Goal: Information Seeking & Learning: Compare options

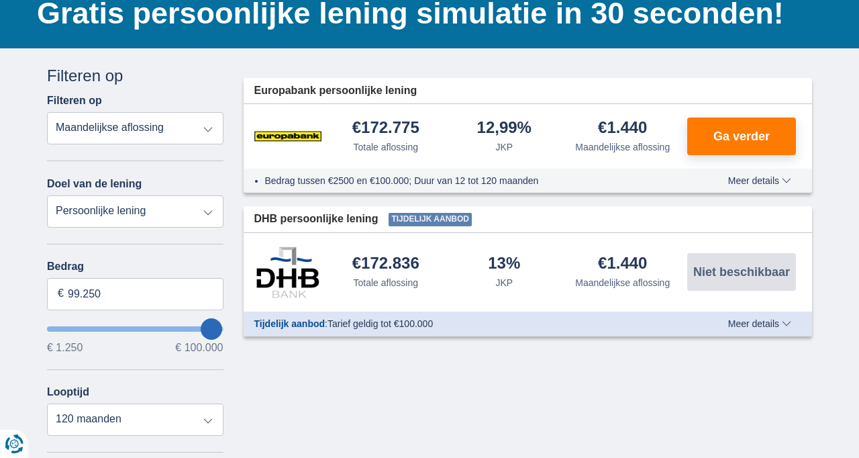
type input "4.250"
type input "4250"
select select "36"
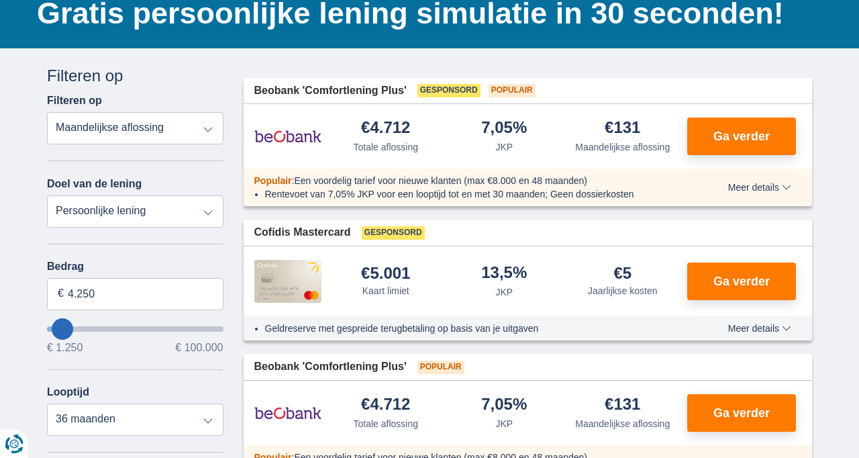
type input "1250"
type input "1.250"
select select "24"
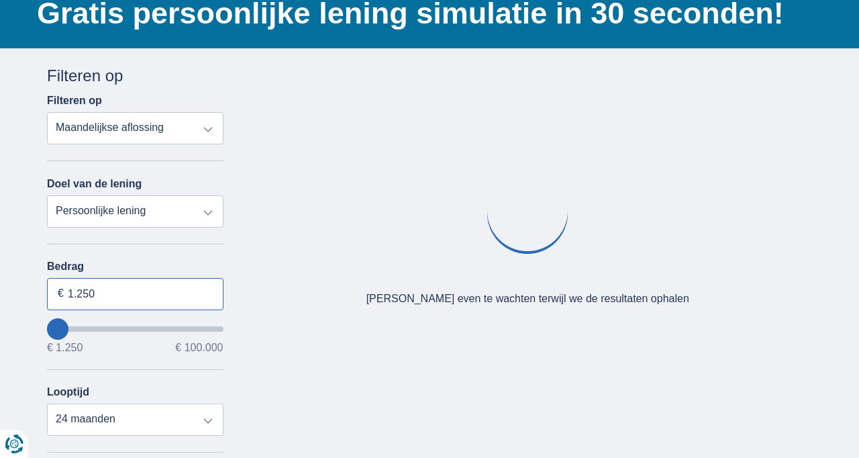
click at [106, 294] on input "1.250" at bounding box center [135, 294] width 177 height 32
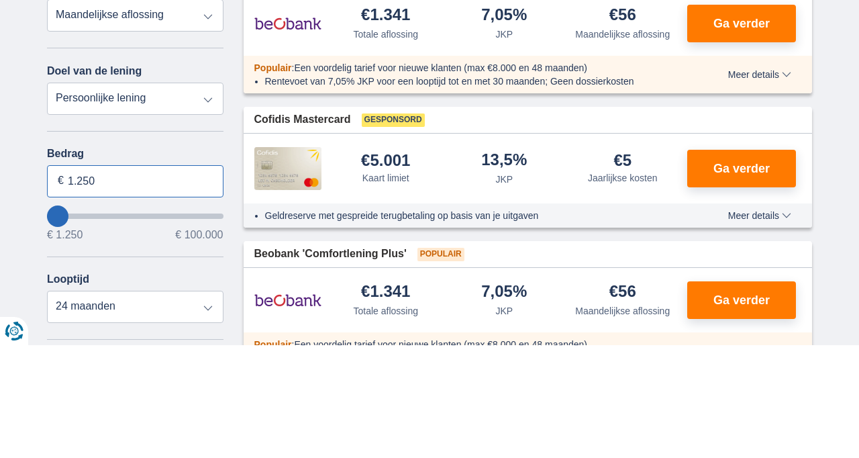
scroll to position [107, 0]
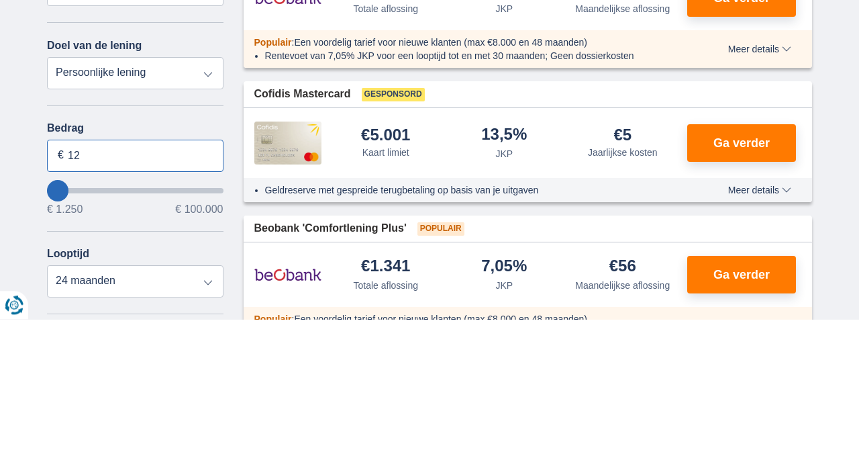
type input "1"
type input "2.500"
click at [209, 424] on select "12 maanden 18 maanden 24 maanden" at bounding box center [135, 420] width 177 height 32
type input "2250"
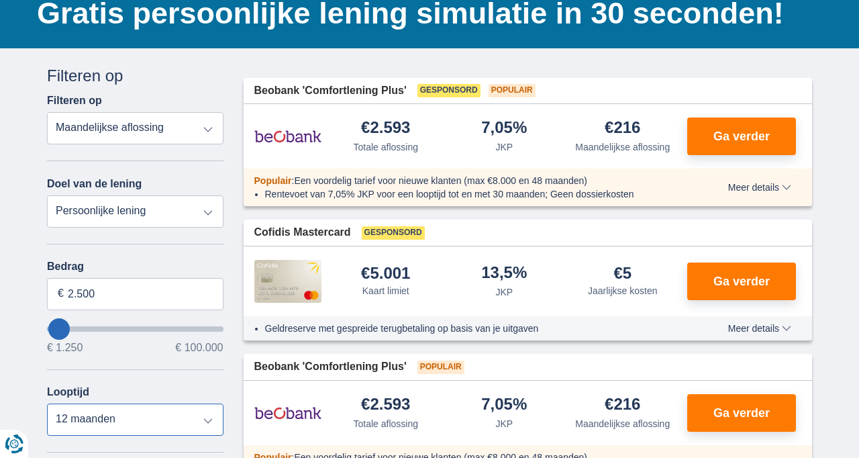
click at [211, 432] on select "12 maanden 18 maanden 24 maanden" at bounding box center [135, 420] width 177 height 32
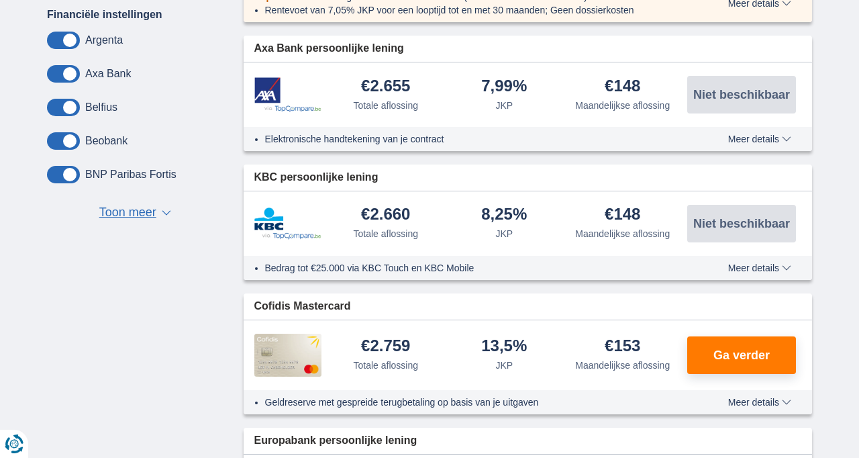
scroll to position [568, 0]
click at [119, 209] on span "Toon meer" at bounding box center [127, 212] width 57 height 17
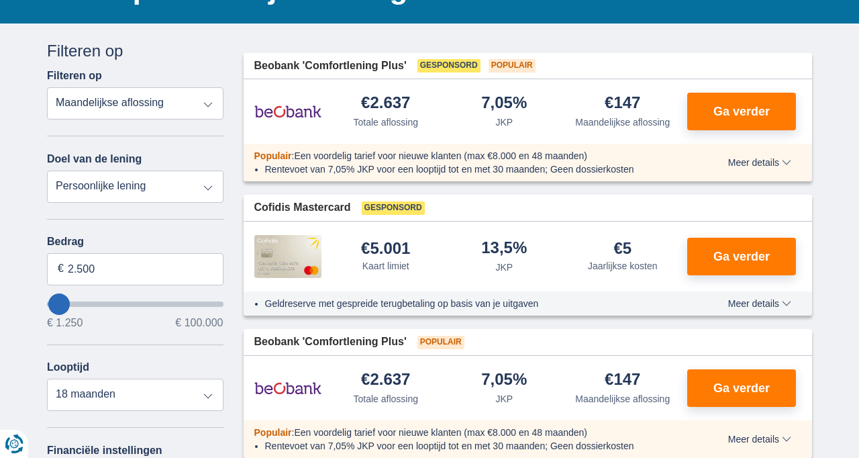
scroll to position [137, 0]
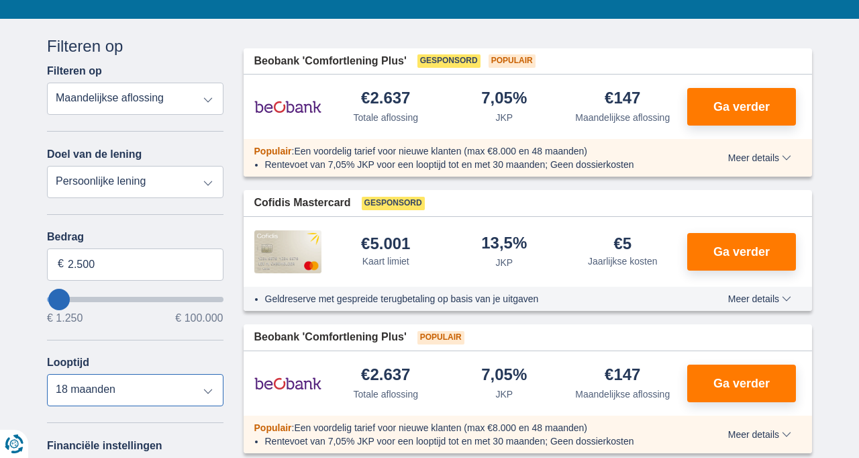
click at [208, 391] on select "12 maanden 18 maanden 24 maanden" at bounding box center [135, 390] width 177 height 32
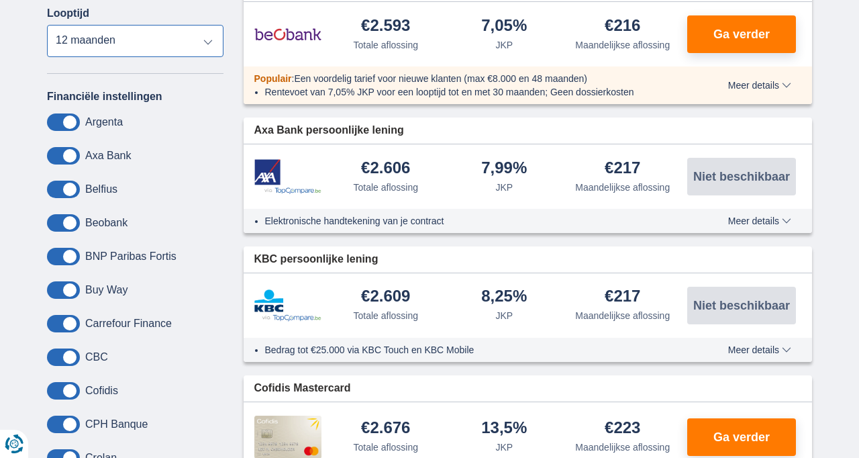
scroll to position [487, 0]
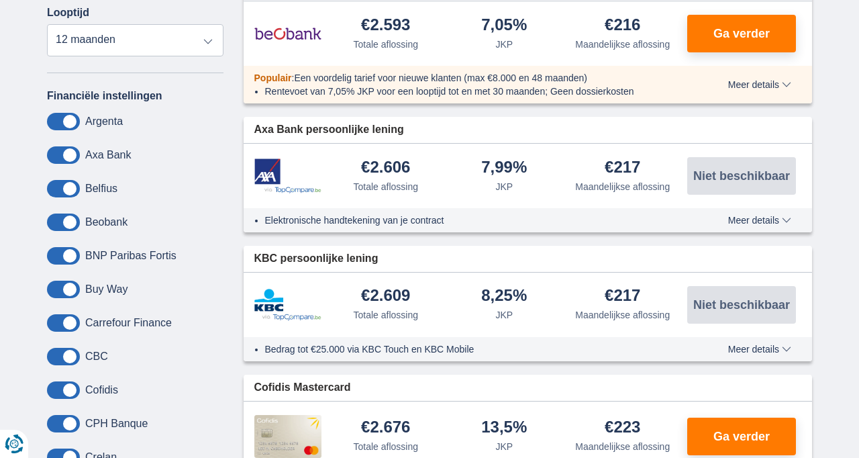
click at [140, 326] on label "Carrefour Finance" at bounding box center [128, 323] width 87 height 12
click at [68, 322] on span at bounding box center [63, 322] width 33 height 17
click at [0, 0] on input "checkbox" at bounding box center [0, 0] width 0 height 0
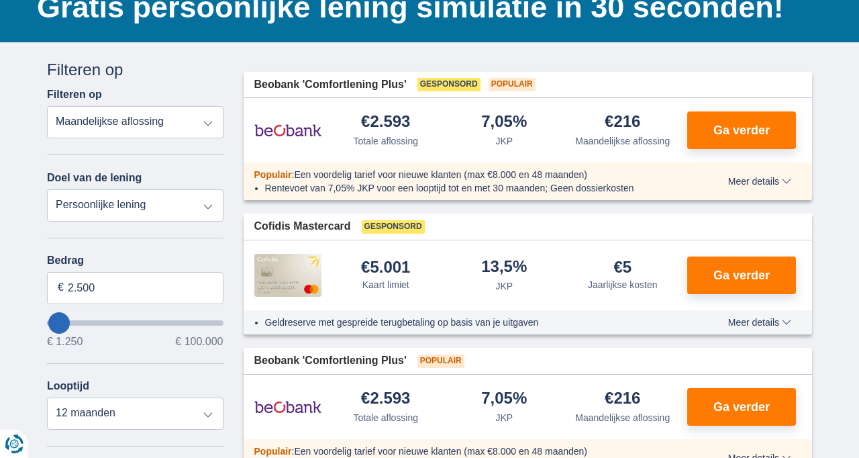
scroll to position [117, 0]
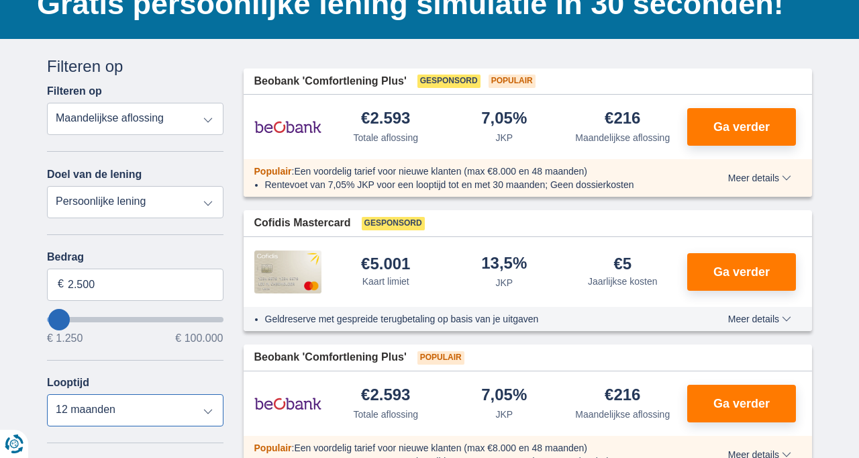
click at [205, 416] on select "12 maanden 18 maanden 24 maanden" at bounding box center [135, 410] width 177 height 32
select select "18"
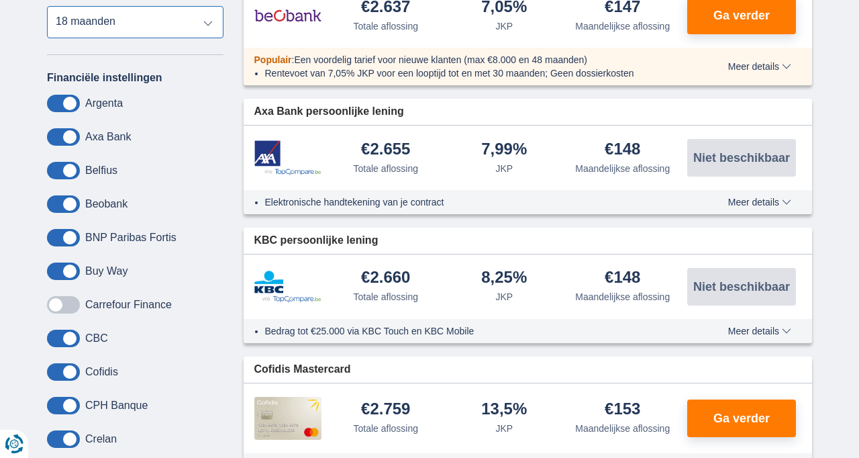
scroll to position [504, 0]
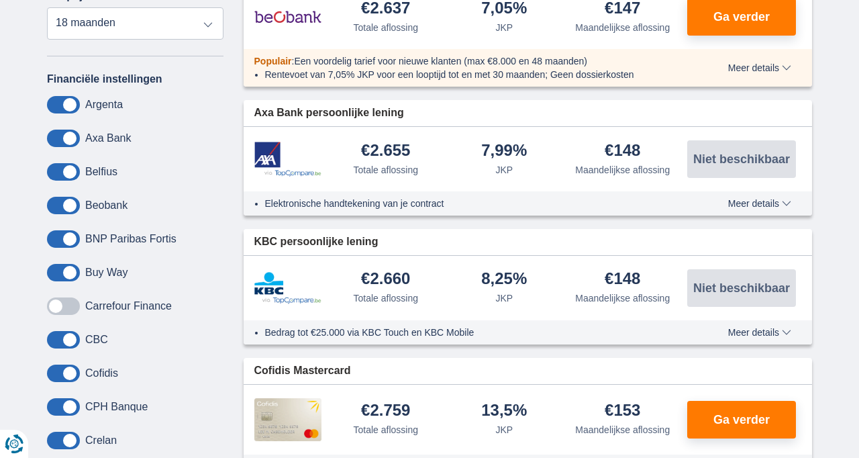
click at [757, 332] on span "Meer details" at bounding box center [759, 332] width 63 height 9
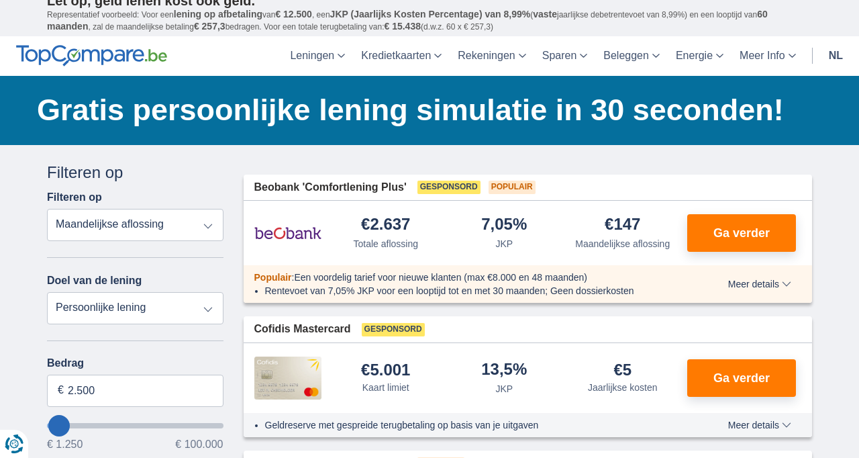
scroll to position [0, 0]
